Goal: Information Seeking & Learning: Learn about a topic

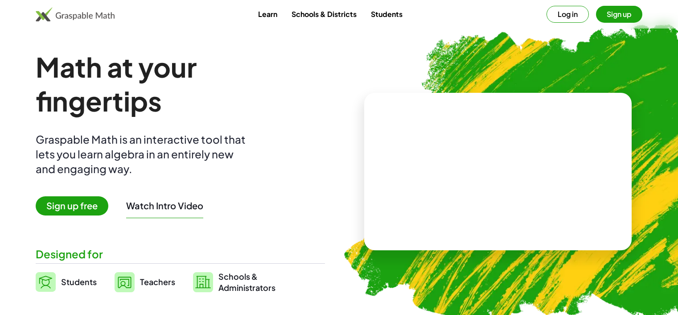
click at [158, 200] on button "Watch Intro Video" at bounding box center [164, 206] width 77 height 12
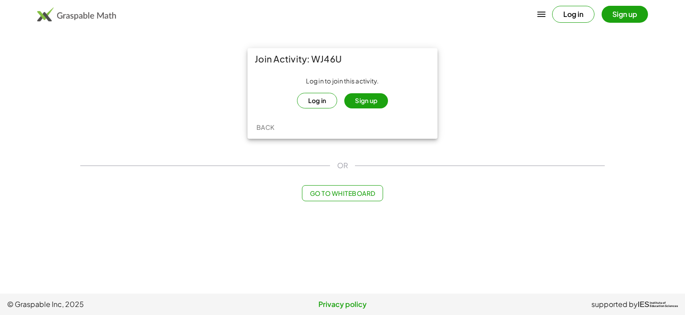
click at [316, 98] on button "Log in" at bounding box center [317, 101] width 41 height 16
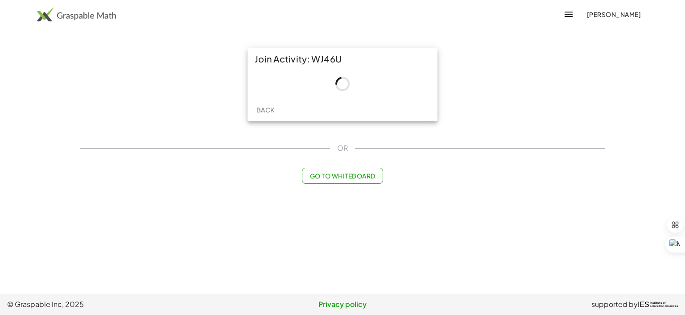
click at [574, 17] on icon "button" at bounding box center [568, 14] width 11 height 11
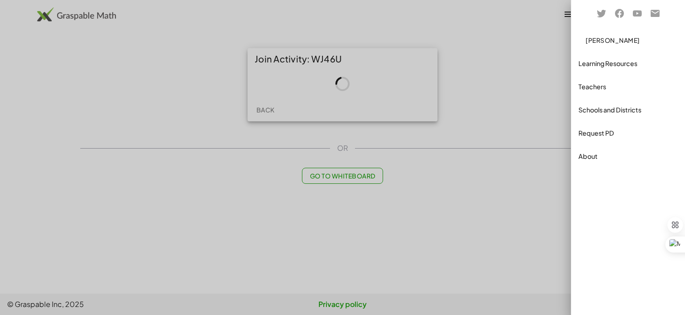
click at [588, 99] on div "Teachers" at bounding box center [627, 109] width 107 height 21
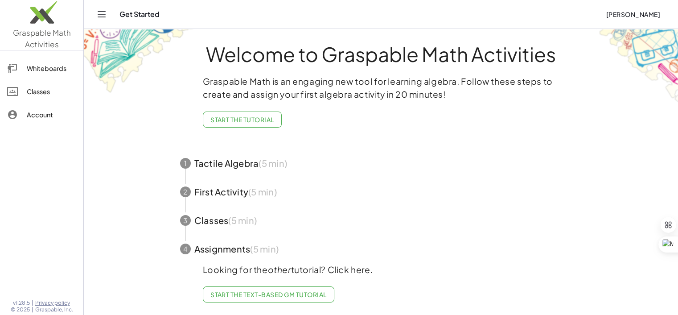
scroll to position [12, 0]
click at [197, 162] on span "button" at bounding box center [380, 163] width 423 height 29
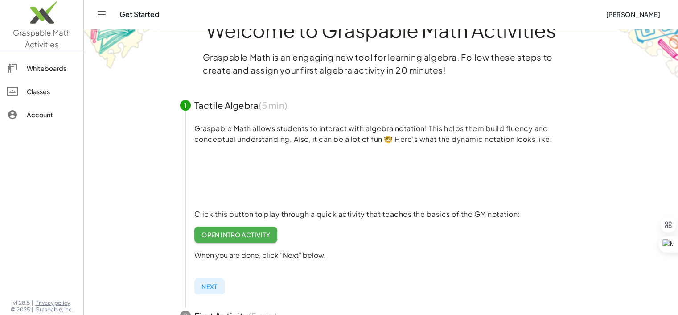
scroll to position [45, 0]
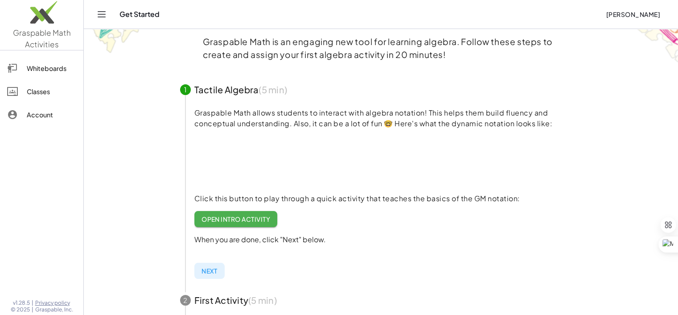
click at [46, 94] on div "Classes" at bounding box center [51, 91] width 49 height 11
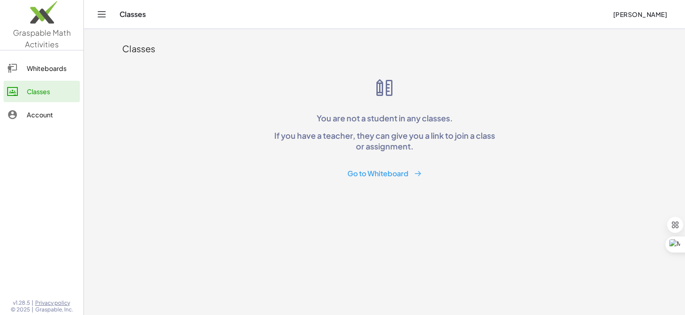
click at [658, 15] on span "[PERSON_NAME]" at bounding box center [639, 14] width 54 height 8
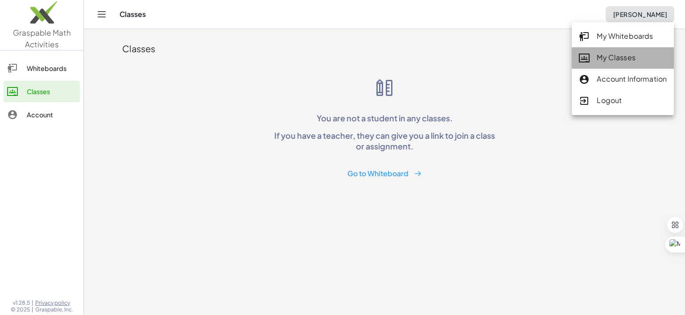
click at [627, 59] on div "My Classes" at bounding box center [622, 58] width 88 height 12
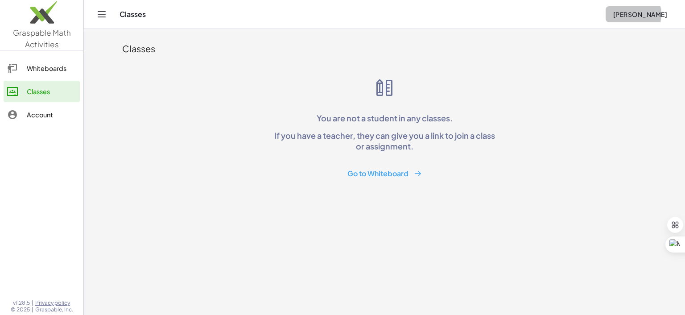
click at [636, 16] on span "[PERSON_NAME]" at bounding box center [639, 14] width 54 height 8
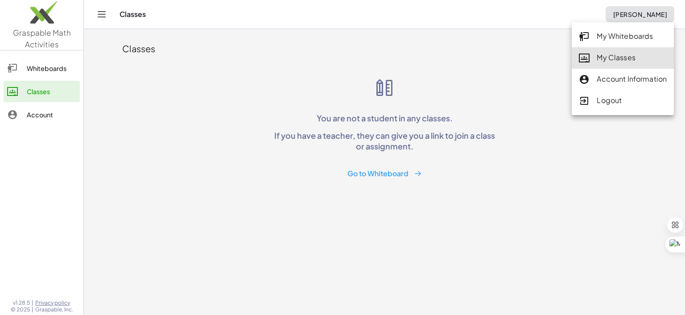
click at [626, 36] on div "My Whiteboards" at bounding box center [622, 37] width 88 height 12
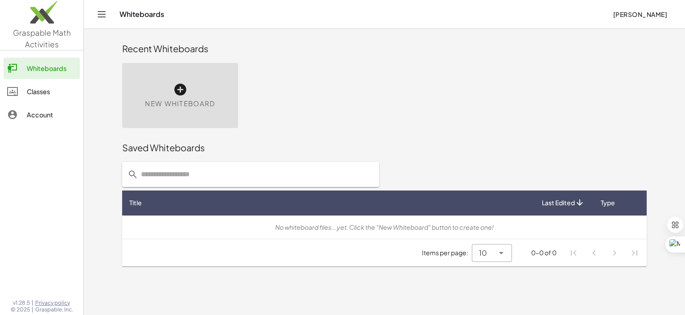
click at [106, 12] on icon "Toggle navigation" at bounding box center [101, 14] width 11 height 11
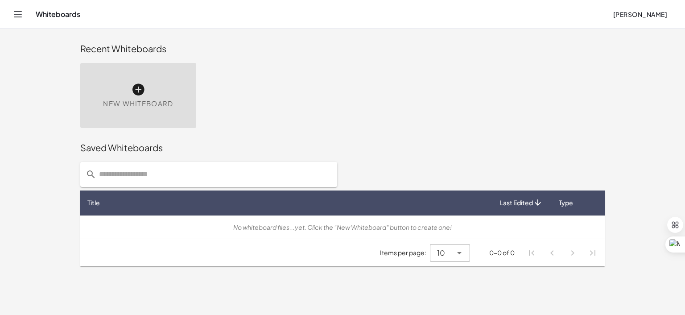
click at [19, 16] on icon "Toggle navigation" at bounding box center [17, 14] width 11 height 11
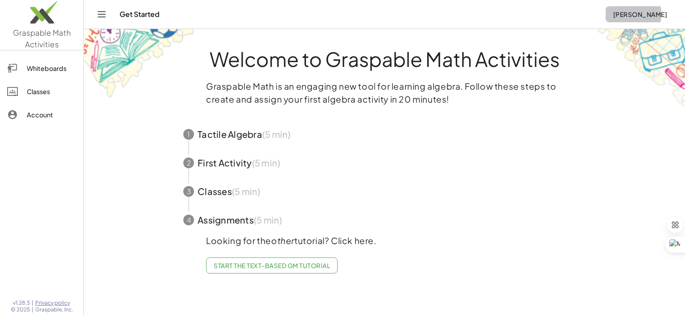
click at [654, 17] on span "[PERSON_NAME]" at bounding box center [639, 14] width 54 height 8
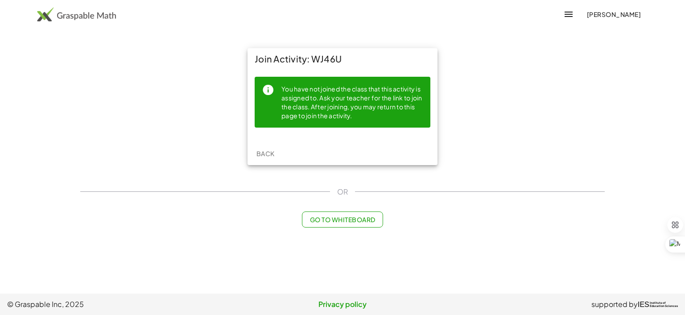
click at [579, 17] on button "button" at bounding box center [568, 14] width 21 height 21
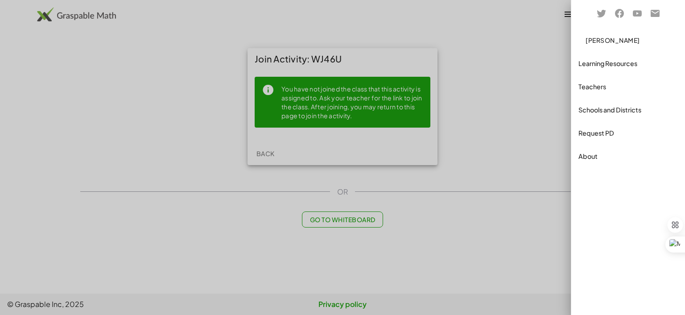
click at [369, 98] on div at bounding box center [342, 157] width 685 height 315
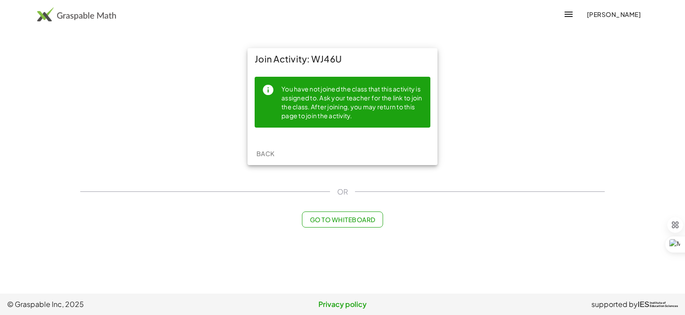
drag, startPoint x: 378, startPoint y: 94, endPoint x: 389, endPoint y: 90, distance: 12.0
click at [378, 94] on div "You have not joined the class that this activity is assigned to. Ask your teach…" at bounding box center [352, 102] width 142 height 37
click at [322, 56] on div "Join Activity: WJ46U" at bounding box center [342, 58] width 190 height 21
drag, startPoint x: 619, startPoint y: 16, endPoint x: 608, endPoint y: 16, distance: 11.6
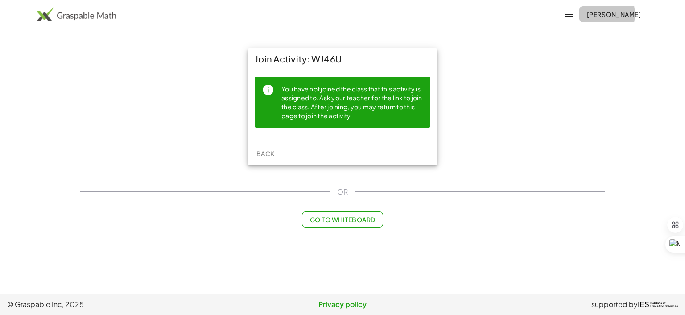
click at [619, 16] on span "[PERSON_NAME]" at bounding box center [613, 14] width 54 height 8
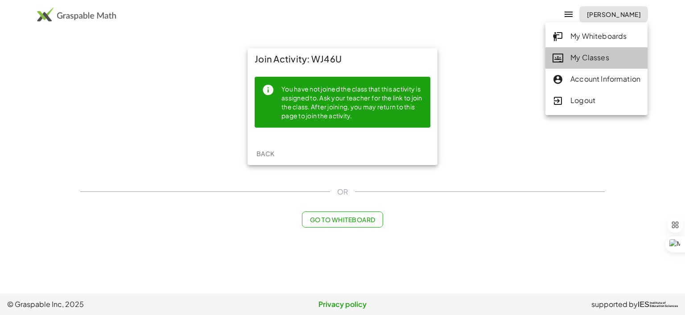
click at [590, 54] on div "My Classes" at bounding box center [596, 58] width 88 height 12
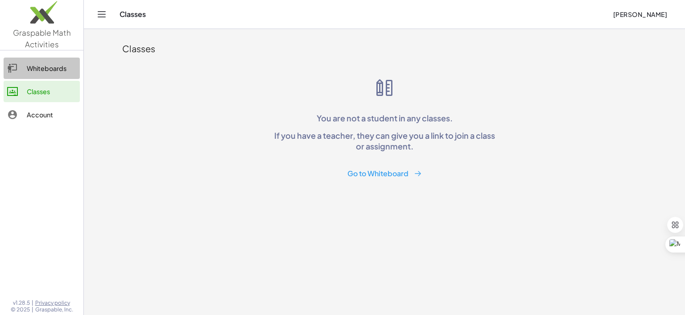
click at [52, 63] on div "Whiteboards" at bounding box center [51, 68] width 49 height 11
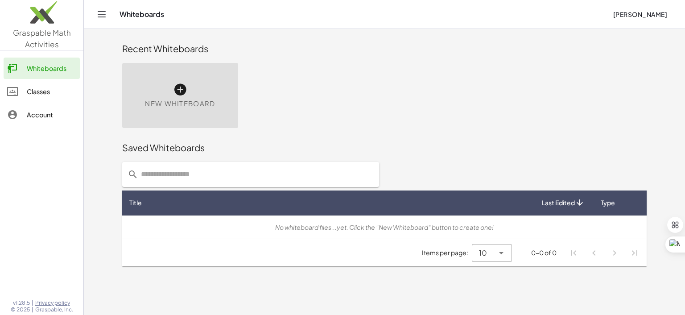
click at [53, 31] on img at bounding box center [41, 15] width 83 height 38
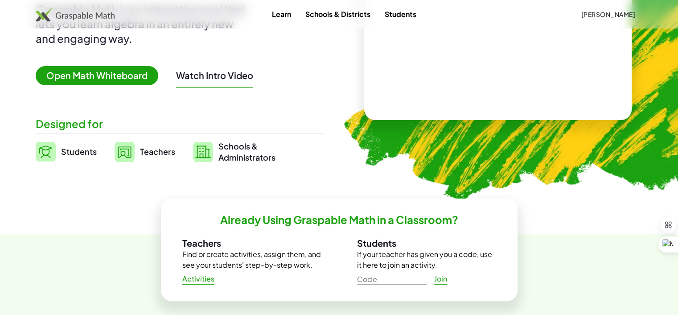
scroll to position [134, 0]
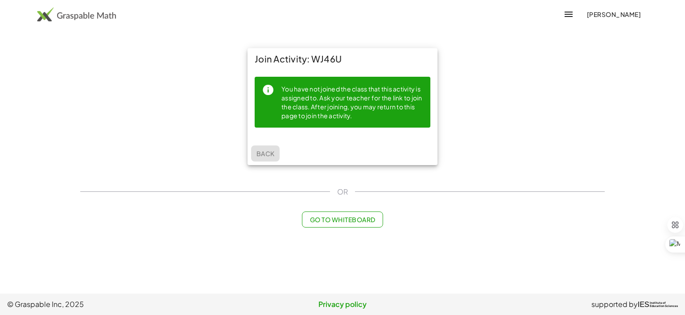
click at [266, 153] on span "Back" at bounding box center [265, 153] width 18 height 8
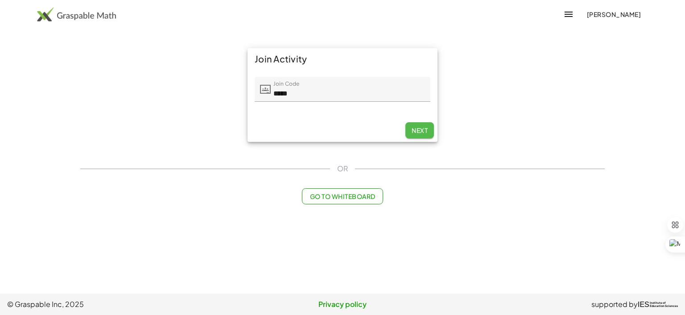
click at [419, 128] on span "Next" at bounding box center [419, 130] width 16 height 8
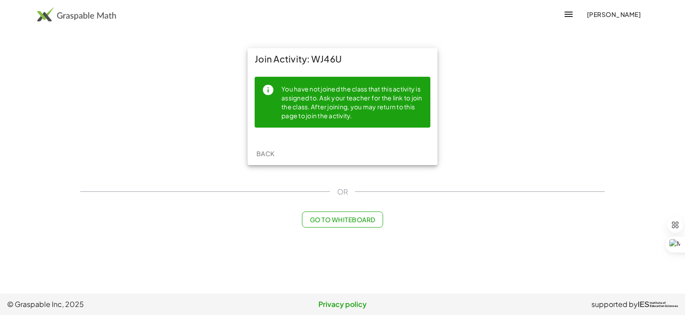
click at [267, 153] on span "Back" at bounding box center [265, 153] width 18 height 8
click at [603, 16] on span "[PERSON_NAME]" at bounding box center [613, 14] width 54 height 8
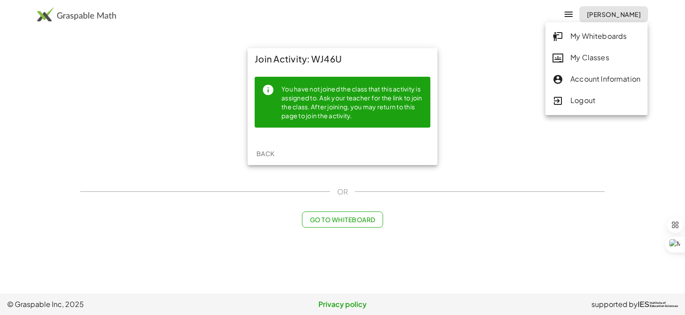
click at [593, 32] on div "My Whiteboards" at bounding box center [596, 37] width 88 height 12
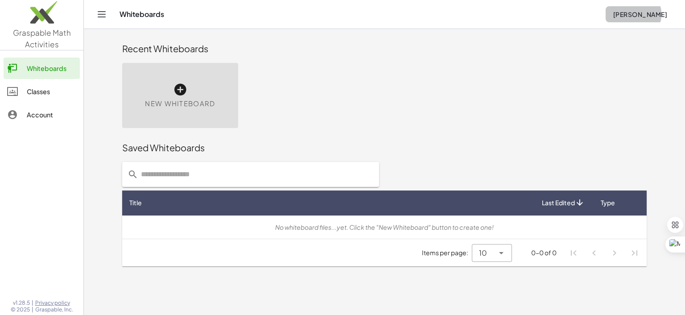
click at [639, 10] on span "[PERSON_NAME]" at bounding box center [639, 14] width 54 height 8
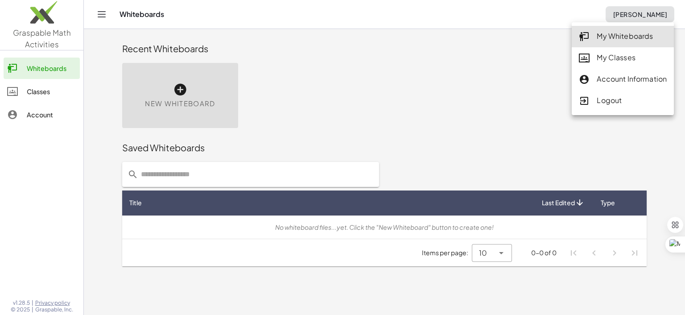
click at [604, 53] on div "My Classes" at bounding box center [622, 58] width 88 height 12
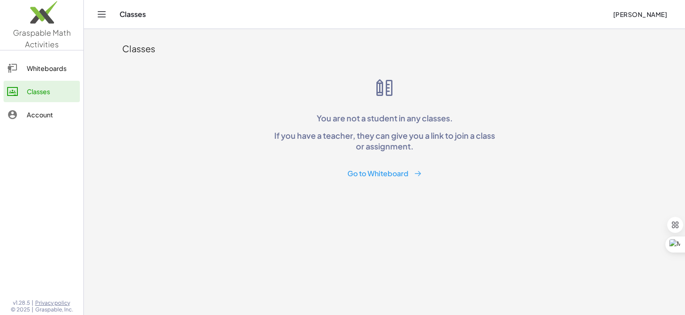
click at [626, 12] on span "[PERSON_NAME]" at bounding box center [639, 14] width 54 height 8
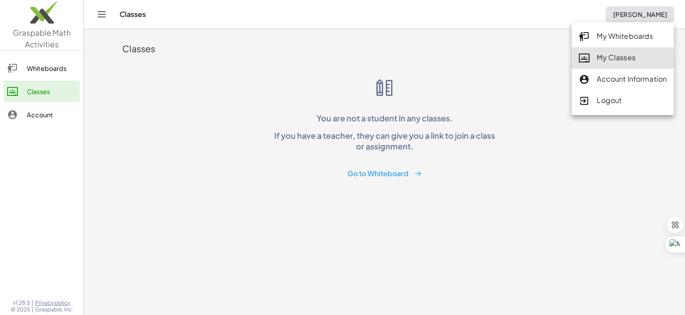
click at [600, 96] on div "Logout" at bounding box center [622, 101] width 88 height 12
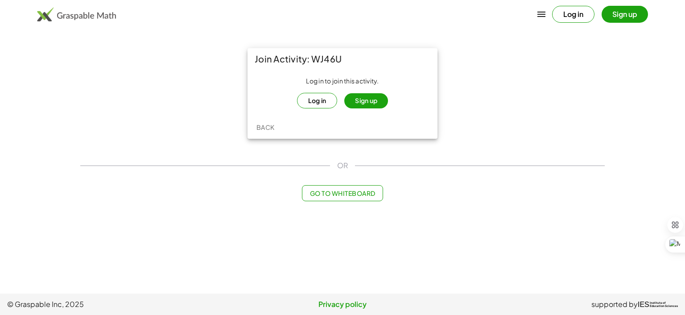
click at [325, 103] on button "Log in" at bounding box center [317, 101] width 41 height 16
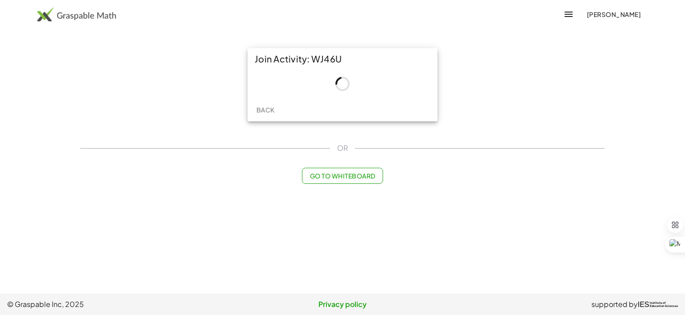
click at [574, 14] on icon "button" at bounding box center [568, 14] width 11 height 11
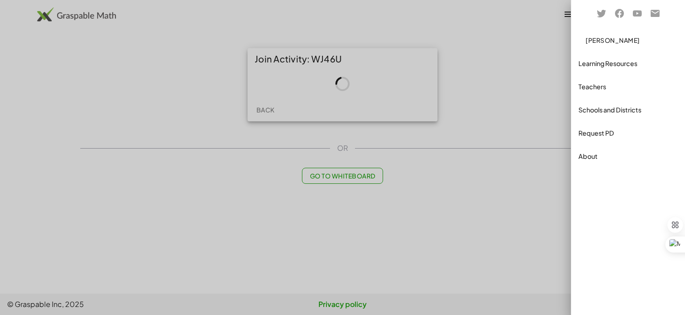
click at [589, 68] on div "Learning Resources" at bounding box center [627, 63] width 99 height 11
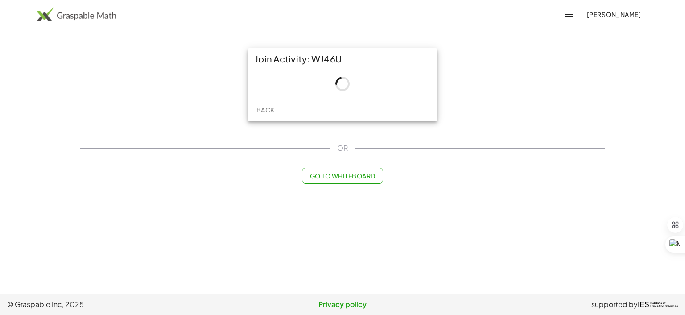
click at [574, 15] on icon "button" at bounding box center [568, 14] width 11 height 11
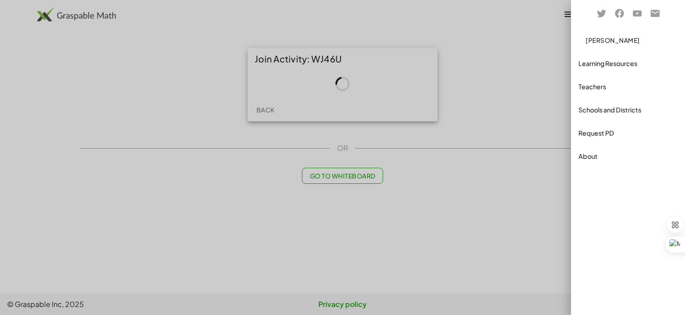
click at [588, 82] on div "Teachers" at bounding box center [627, 86] width 99 height 11
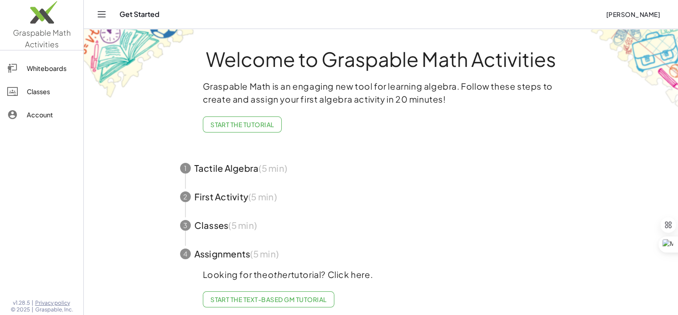
drag, startPoint x: 258, startPoint y: 124, endPoint x: 248, endPoint y: 119, distance: 11.2
click at [248, 119] on button "Start the Tutorial" at bounding box center [242, 124] width 79 height 16
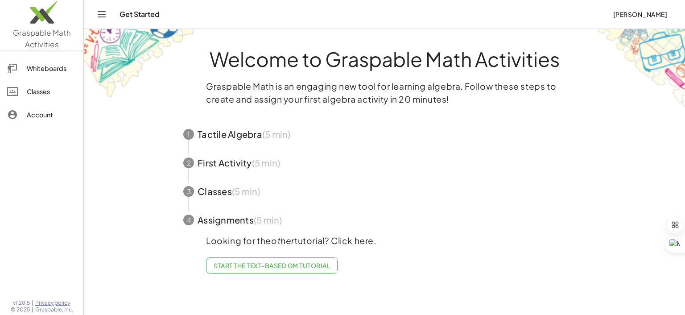
click at [246, 127] on span "button" at bounding box center [383, 134] width 423 height 29
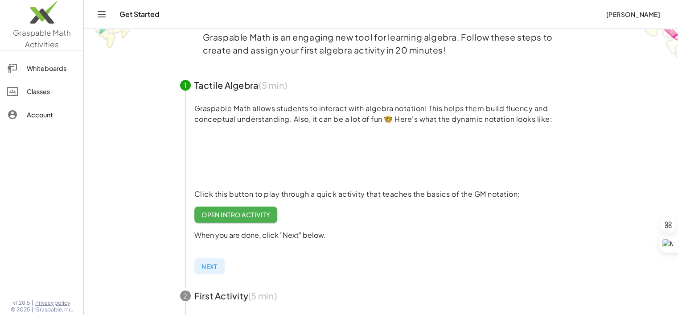
scroll to position [89, 0]
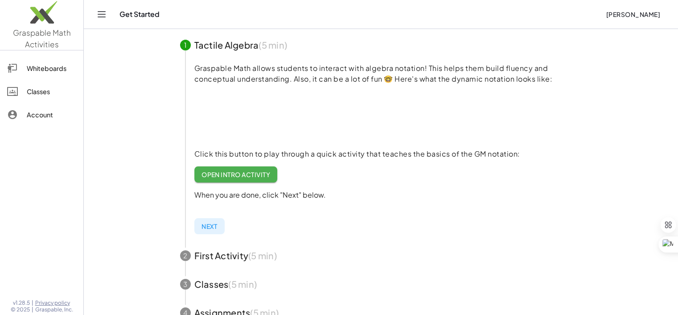
click at [243, 172] on span "Open Intro Activity" at bounding box center [235, 174] width 69 height 8
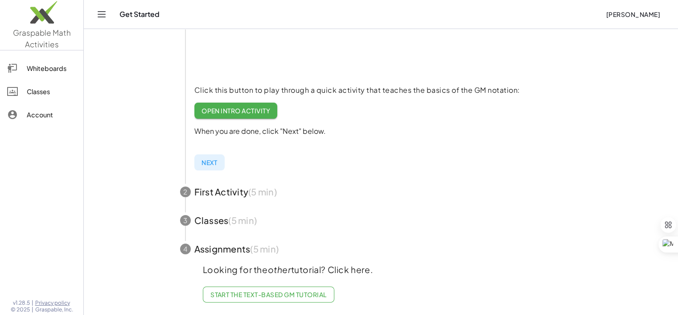
scroll to position [160, 0]
click at [190, 181] on span "button" at bounding box center [380, 191] width 423 height 29
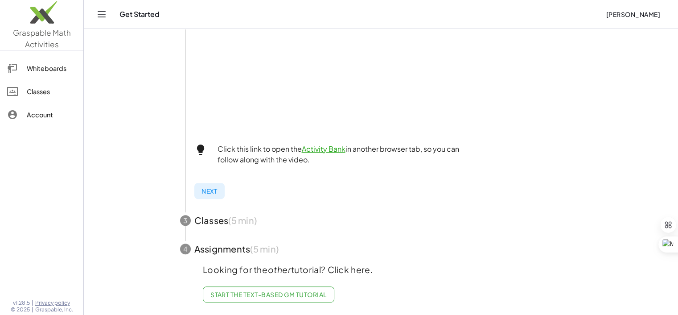
click at [183, 215] on div "3" at bounding box center [185, 220] width 11 height 11
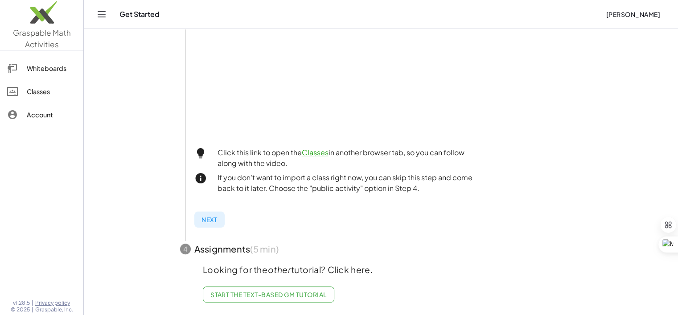
scroll to position [301, 0]
click at [321, 148] on link "Classes" at bounding box center [315, 152] width 27 height 9
click at [53, 69] on div "Whiteboards" at bounding box center [51, 68] width 49 height 11
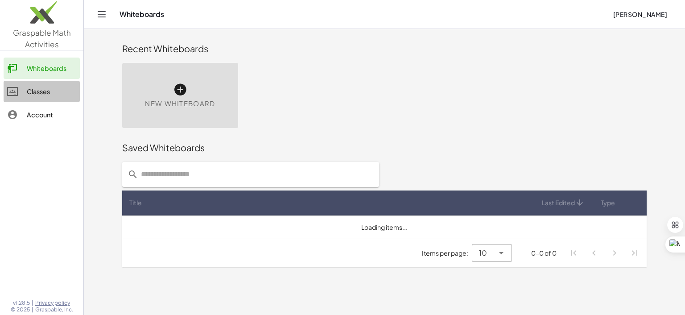
click at [45, 87] on div "Classes" at bounding box center [51, 91] width 49 height 11
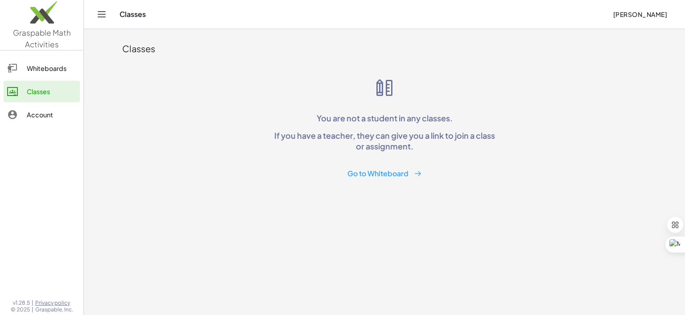
click at [412, 172] on button "Go to Whiteboard" at bounding box center [384, 173] width 89 height 16
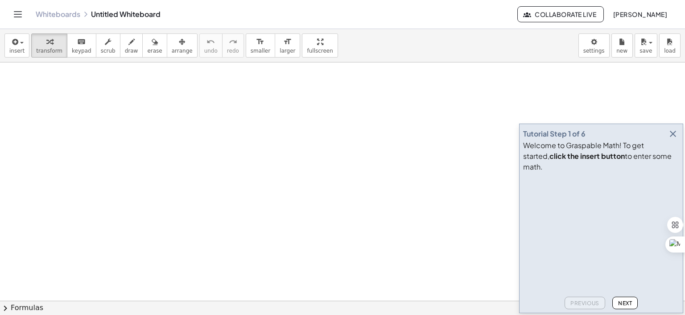
click at [645, 12] on span "[PERSON_NAME]" at bounding box center [639, 14] width 54 height 8
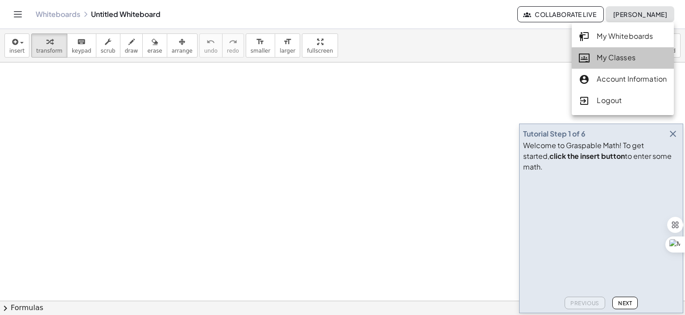
click at [607, 55] on div "My Classes" at bounding box center [622, 58] width 88 height 12
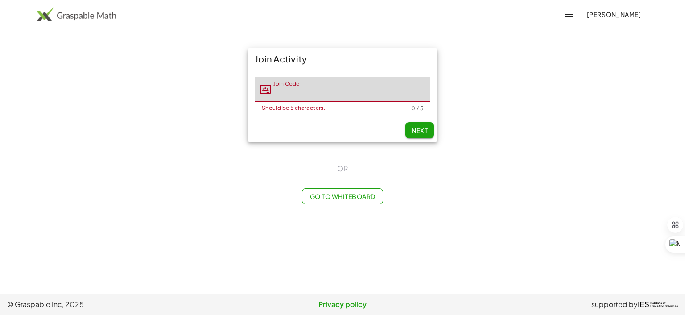
click at [323, 92] on input "Join Code" at bounding box center [351, 89] width 160 height 25
type input "*****"
click at [428, 133] on button "Next" at bounding box center [419, 130] width 29 height 16
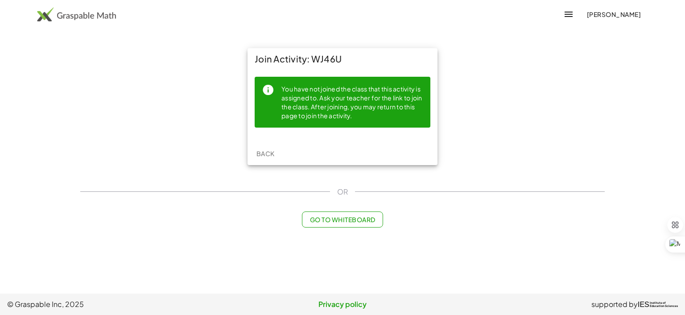
drag, startPoint x: 314, startPoint y: 60, endPoint x: 344, endPoint y: 57, distance: 30.1
click at [344, 57] on div "Join Activity: WJ46U" at bounding box center [342, 58] width 190 height 21
copy div "WJ46U"
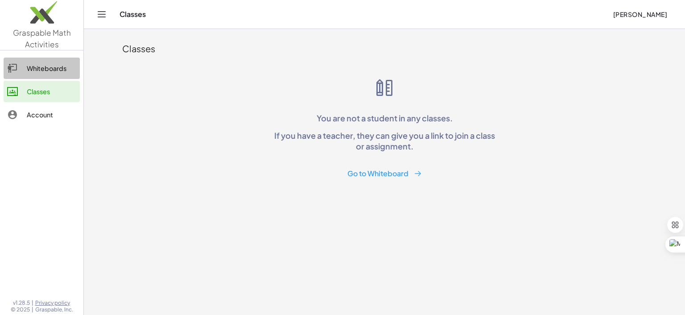
click at [48, 72] on div "Whiteboards" at bounding box center [51, 68] width 49 height 11
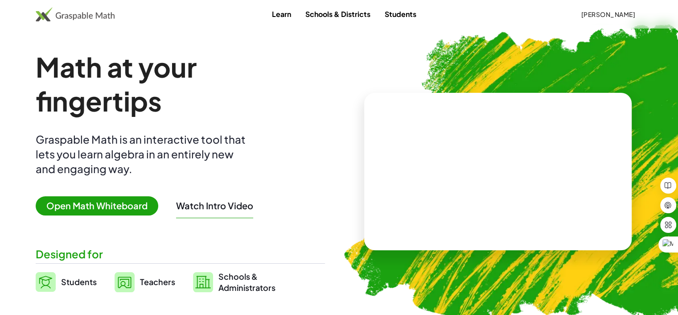
click at [323, 19] on link "Schools & Districts" at bounding box center [337, 14] width 79 height 16
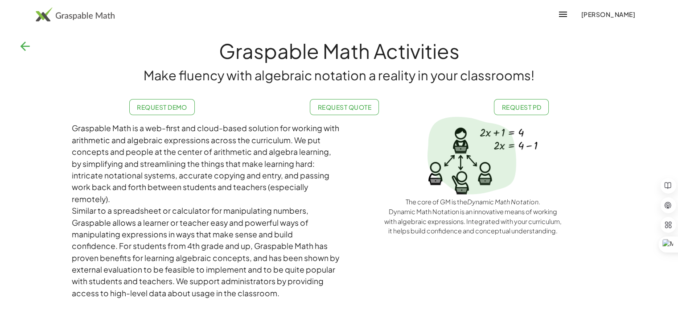
click at [81, 15] on img at bounding box center [75, 14] width 79 height 14
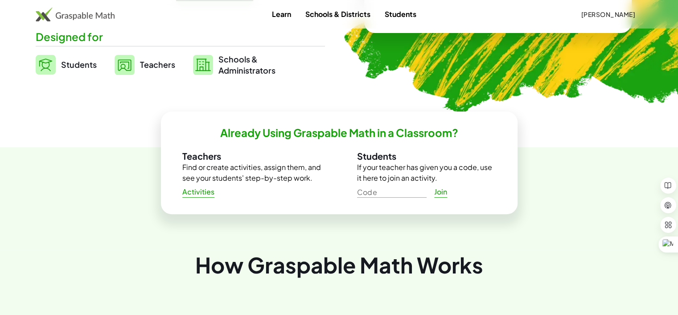
scroll to position [223, 0]
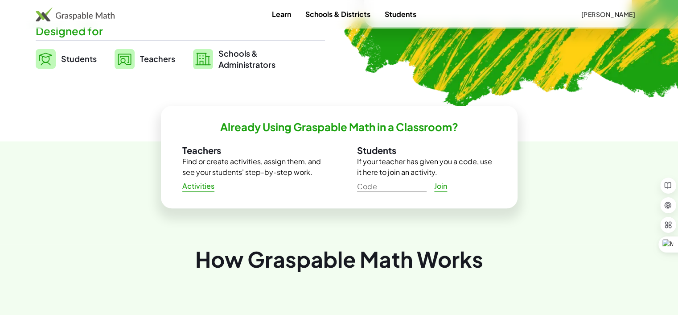
click at [85, 61] on span "Students" at bounding box center [79, 58] width 36 height 10
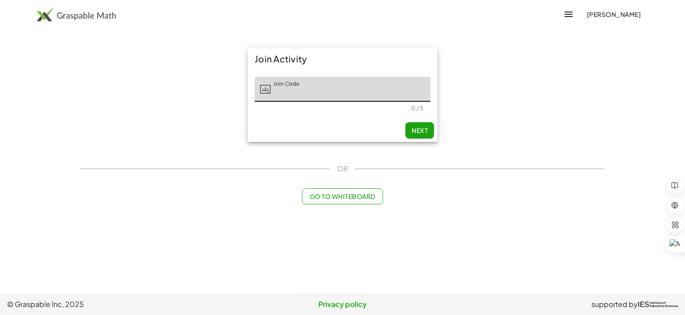
click at [312, 94] on input "Join Code" at bounding box center [351, 89] width 160 height 25
paste input "*****"
type input "*****"
click at [410, 128] on button "Next" at bounding box center [419, 130] width 29 height 16
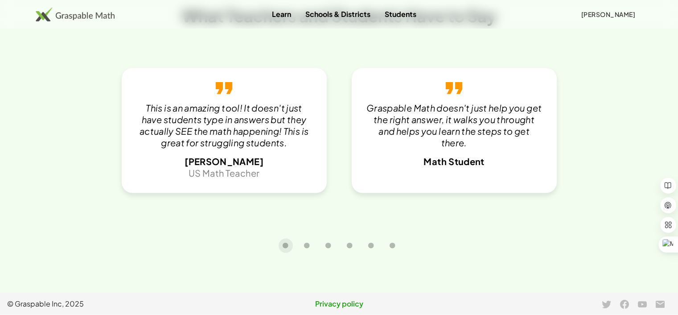
scroll to position [1775, 0]
